Goal: Check status: Check status

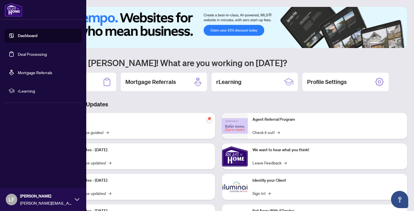
click at [24, 55] on link "Deal Processing" at bounding box center [32, 53] width 29 height 5
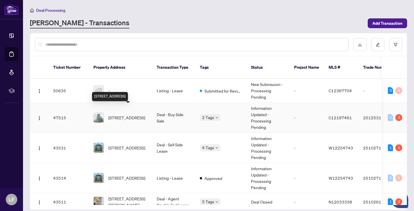
click at [145, 114] on span "[STREET_ADDRESS]" at bounding box center [126, 117] width 37 height 6
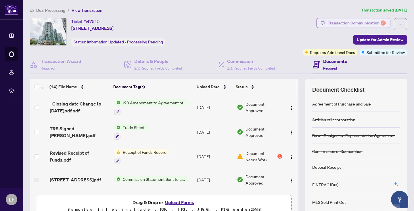
click at [337, 22] on div "Transaction Communication 3" at bounding box center [357, 22] width 58 height 9
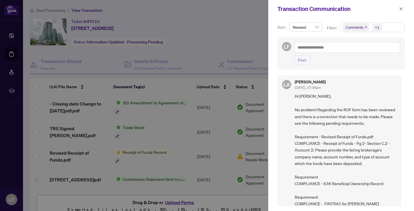
click at [143, 151] on div at bounding box center [207, 105] width 414 height 211
click at [35, 156] on div at bounding box center [207, 105] width 414 height 211
click at [149, 152] on div at bounding box center [207, 105] width 414 height 211
click at [37, 156] on div at bounding box center [207, 105] width 414 height 211
click at [400, 7] on icon "close" at bounding box center [401, 9] width 4 height 4
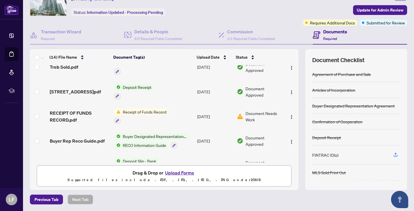
scroll to position [156, 0]
click at [139, 111] on span "Receipt of Funds Record" at bounding box center [144, 111] width 48 height 6
click at [139, 140] on span "Receipt of Funds Record" at bounding box center [139, 140] width 48 height 6
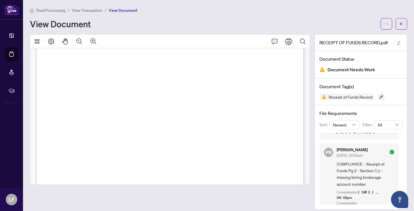
scroll to position [392, 0]
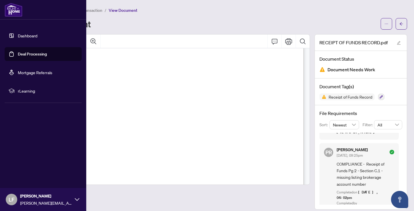
click at [43, 56] on link "Deal Processing" at bounding box center [32, 53] width 29 height 5
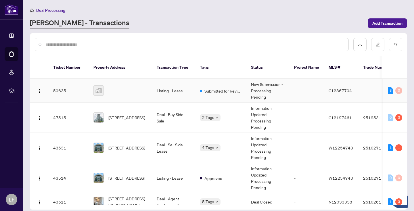
click at [267, 85] on td "New Submission - Processing Pending" at bounding box center [267, 91] width 43 height 24
